Goal: Information Seeking & Learning: Check status

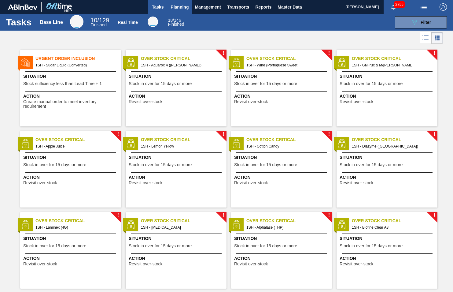
click at [178, 9] on span "Planning" at bounding box center [180, 6] width 18 height 7
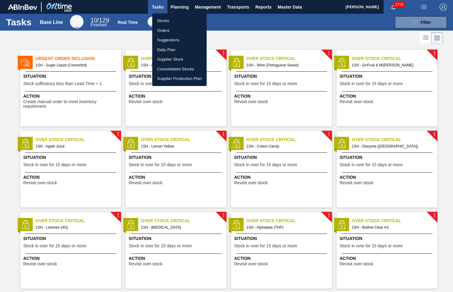
click at [169, 19] on li "Stocks" at bounding box center [179, 21] width 54 height 10
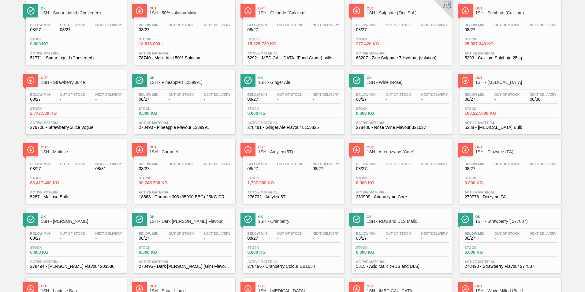
scroll to position [92, 0]
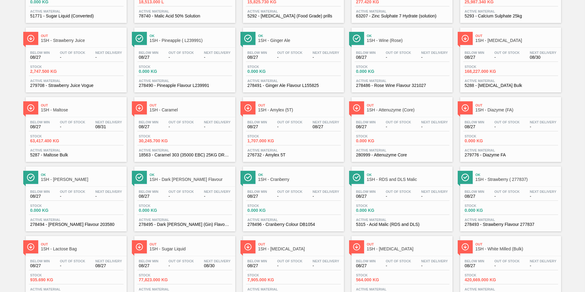
click at [279, 110] on span "1SH - Amylex (5T)" at bounding box center [299, 110] width 83 height 5
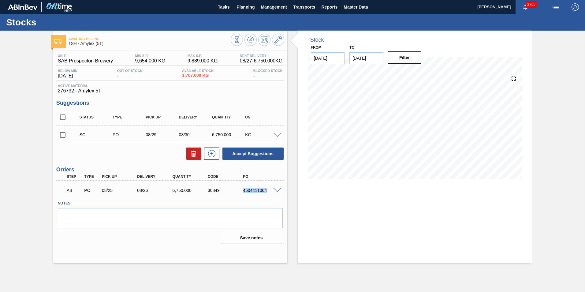
drag, startPoint x: 243, startPoint y: 192, endPoint x: 267, endPoint y: 190, distance: 23.6
click at [267, 190] on div "4504411064" at bounding box center [260, 190] width 39 height 5
copy div "4504411064"
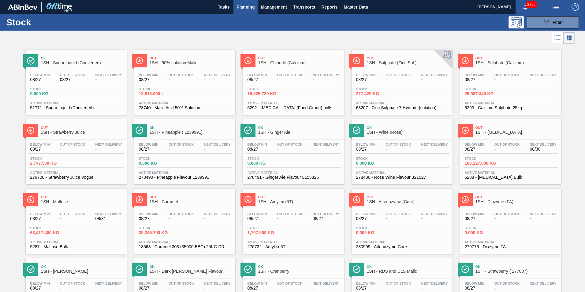
click at [453, 132] on span "1SH - [MEDICAL_DATA]" at bounding box center [517, 132] width 83 height 5
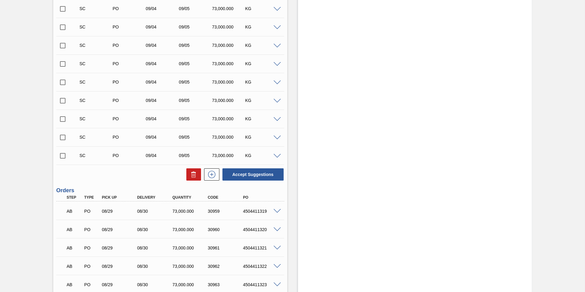
scroll to position [357, 0]
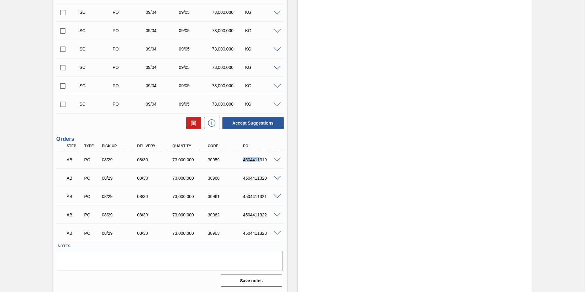
drag, startPoint x: 243, startPoint y: 160, endPoint x: 259, endPoint y: 158, distance: 16.9
click at [259, 158] on div "4504411319" at bounding box center [260, 159] width 39 height 5
drag, startPoint x: 259, startPoint y: 158, endPoint x: 277, endPoint y: 159, distance: 17.2
click at [277, 159] on span at bounding box center [277, 160] width 7 height 5
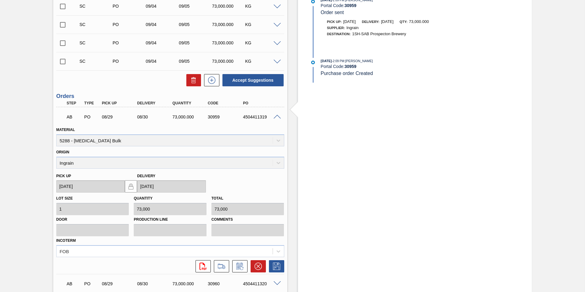
scroll to position [449, 0]
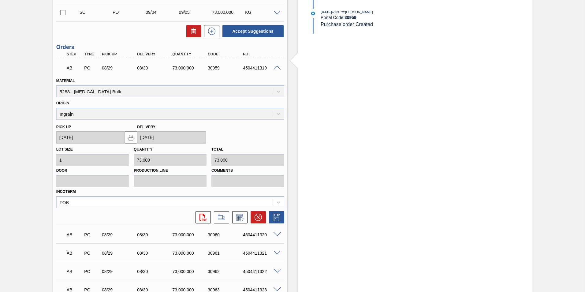
click at [277, 67] on span at bounding box center [277, 68] width 7 height 5
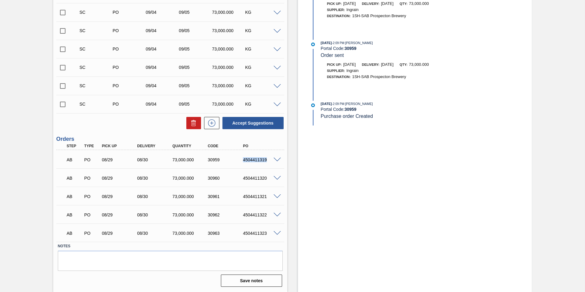
drag, startPoint x: 241, startPoint y: 160, endPoint x: 273, endPoint y: 159, distance: 31.8
click at [273, 159] on div "AB PO 08/29 08/30 73,000.000 30959 4504411319" at bounding box center [170, 158] width 228 height 15
copy div "4504411319"
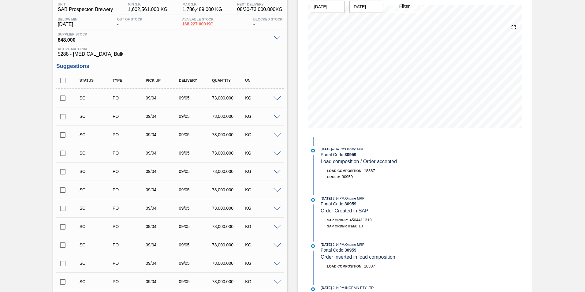
scroll to position [0, 0]
